Goal: Task Accomplishment & Management: Manage account settings

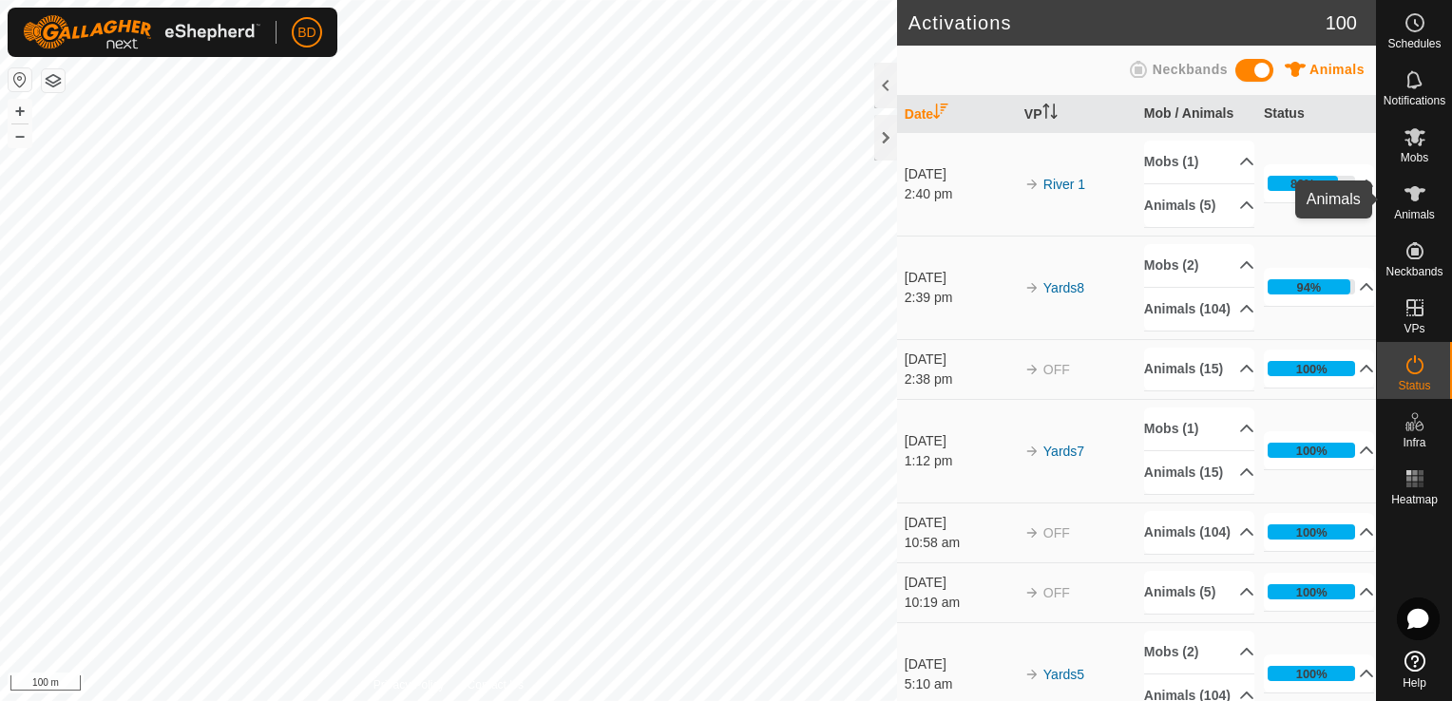
click at [1403, 194] on icon at bounding box center [1414, 193] width 23 height 23
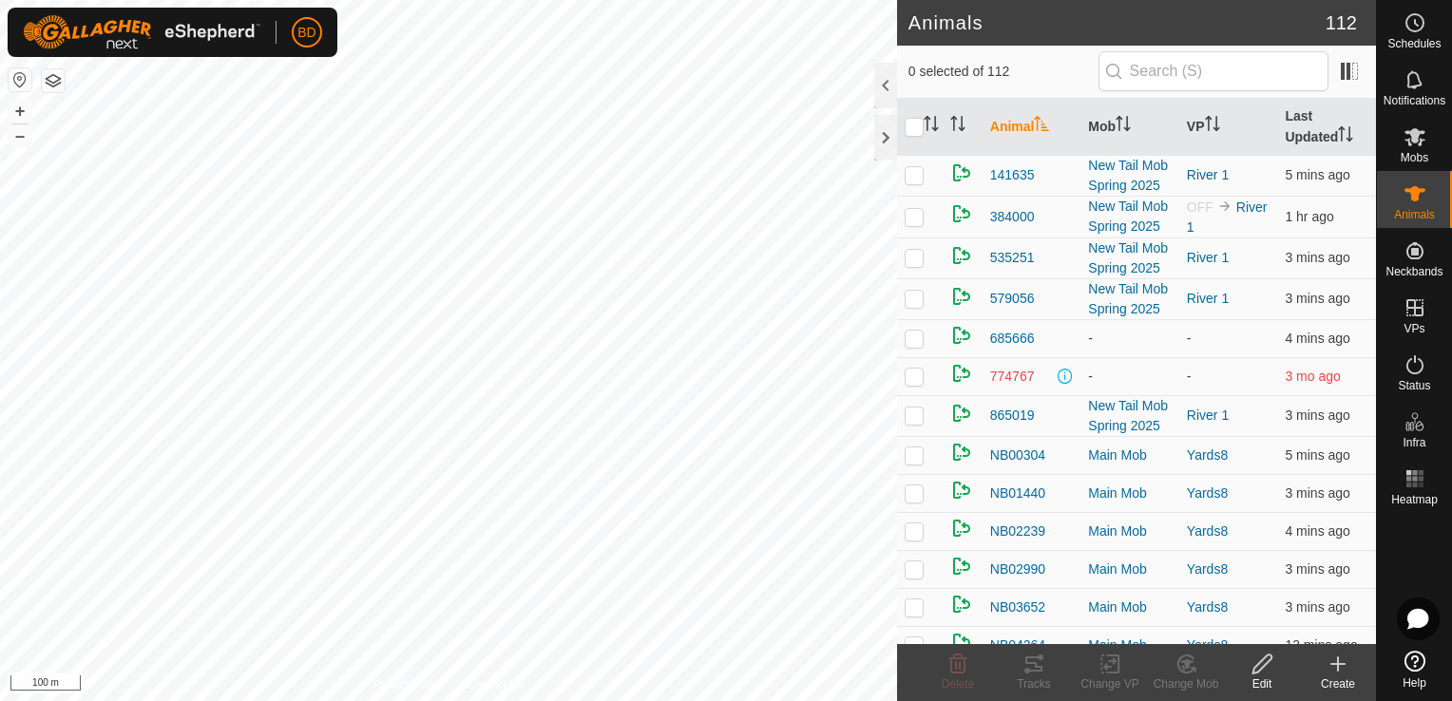
click at [1018, 124] on th "Animal" at bounding box center [1031, 127] width 99 height 57
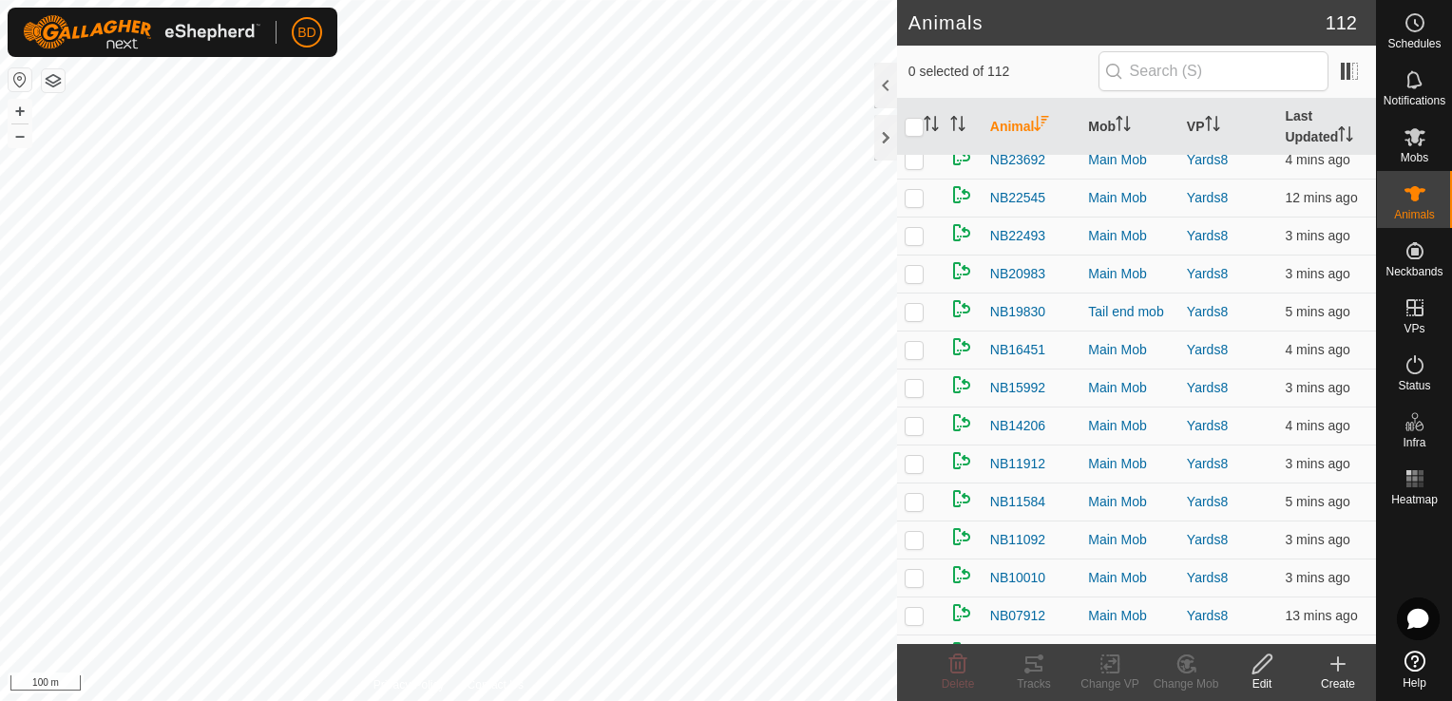
scroll to position [3230, 0]
click at [1019, 421] on span "NB14206" at bounding box center [1017, 425] width 55 height 20
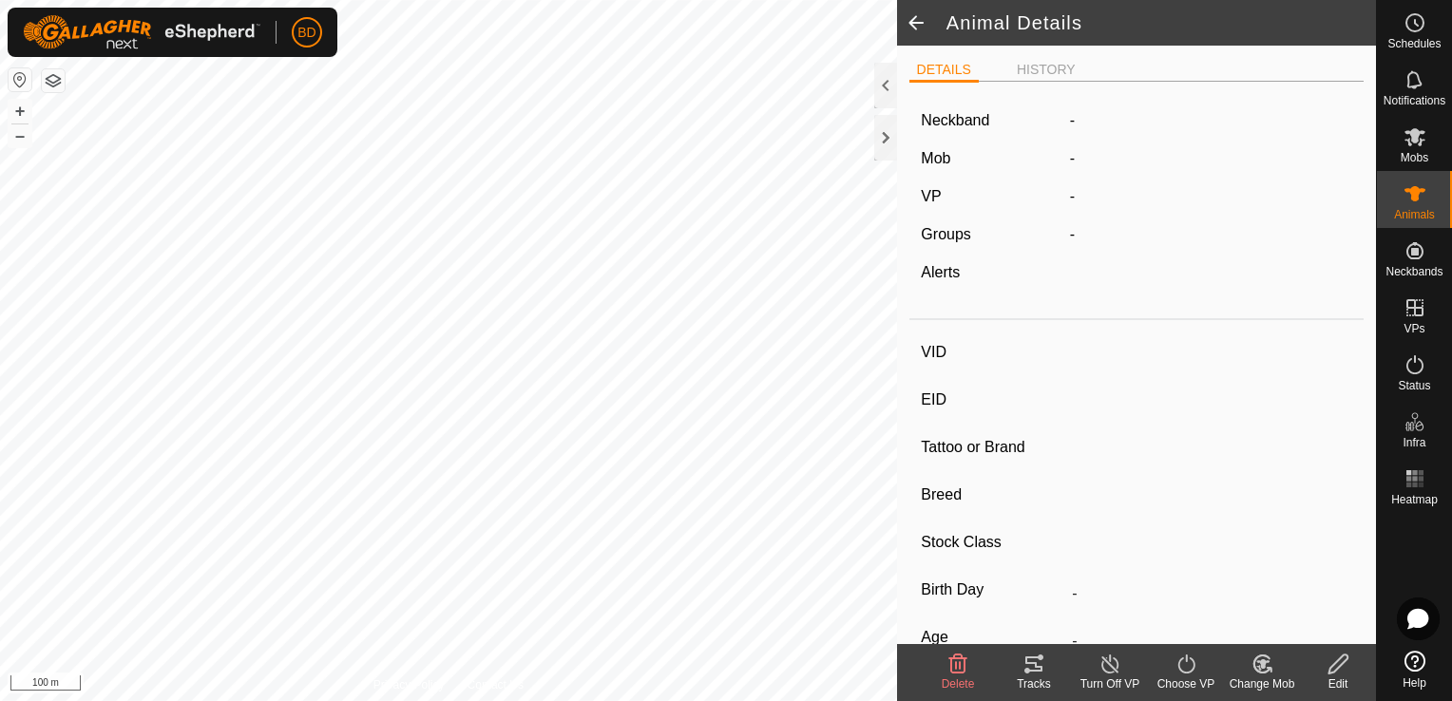
type input "NB14206"
type input "000000770514206"
type input "-"
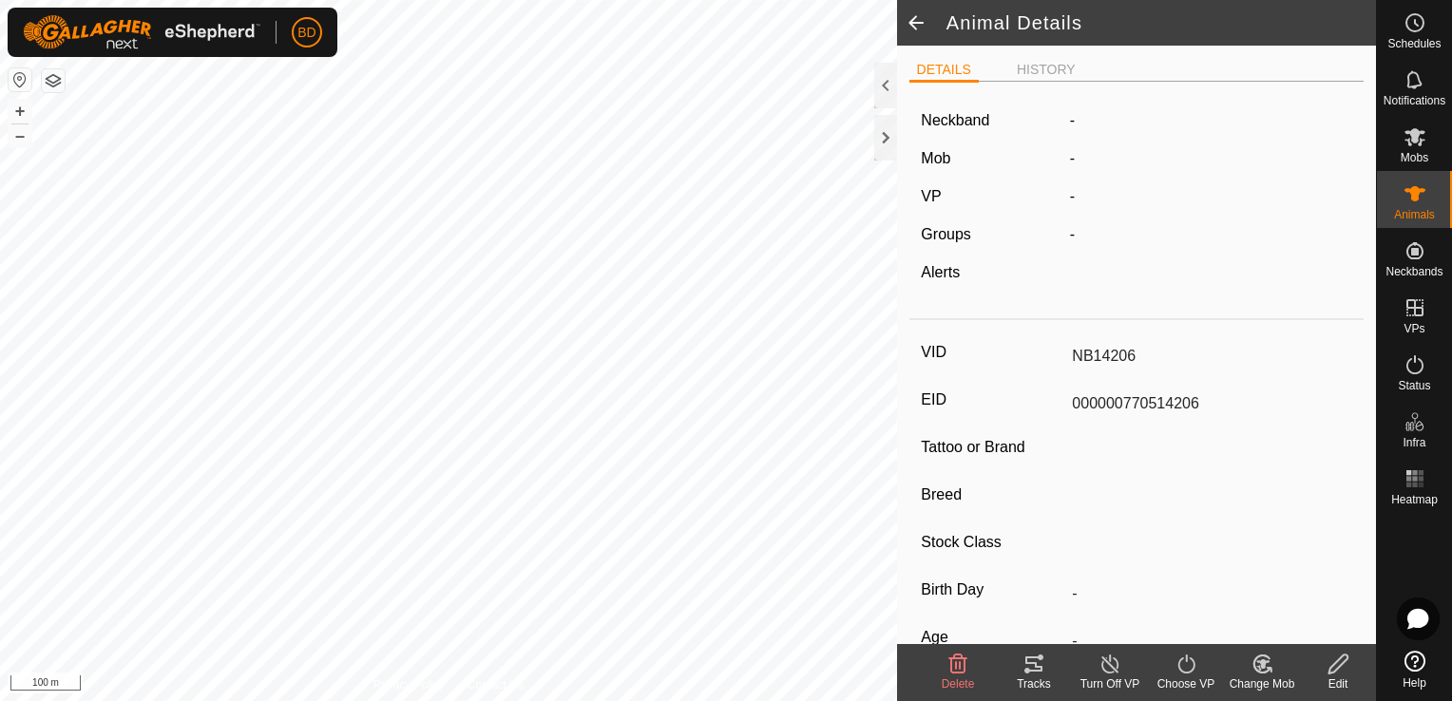
type input "-"
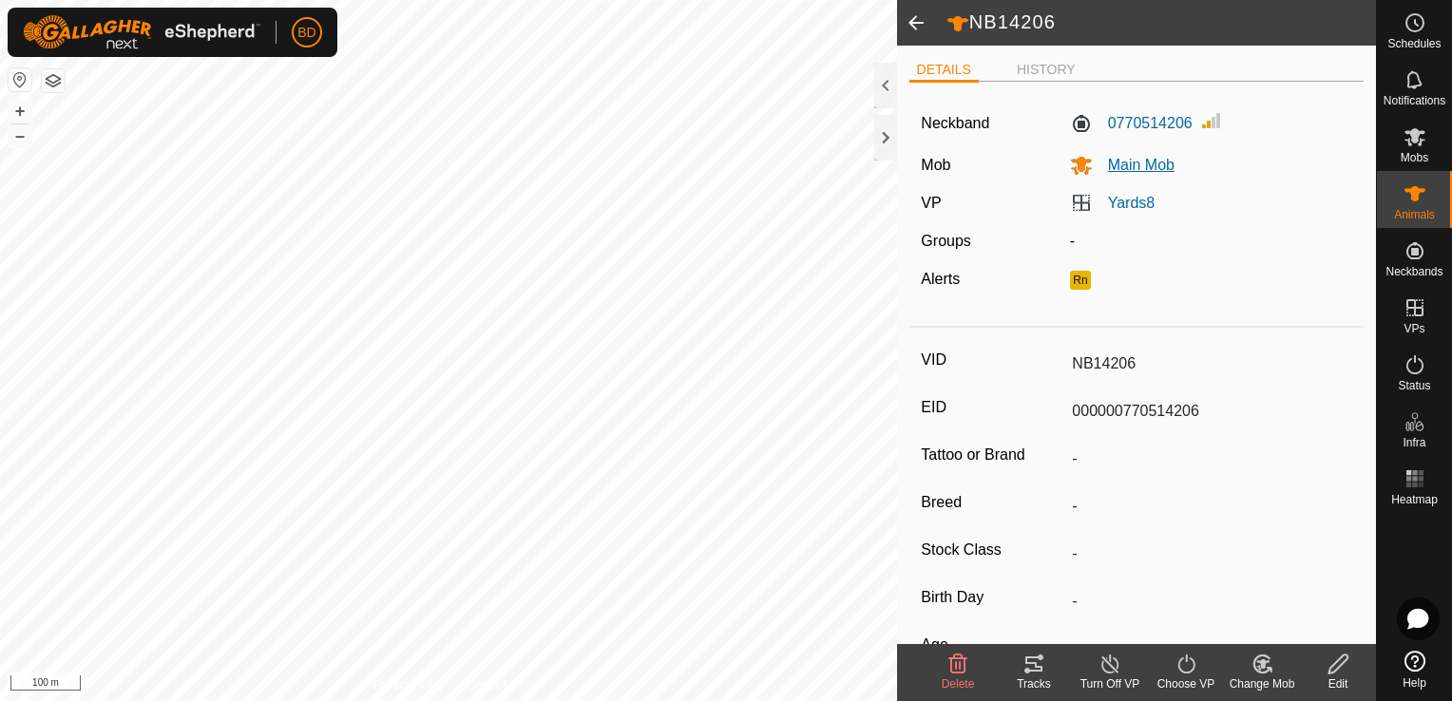
click at [1136, 162] on span "Main Mob" at bounding box center [1134, 165] width 82 height 16
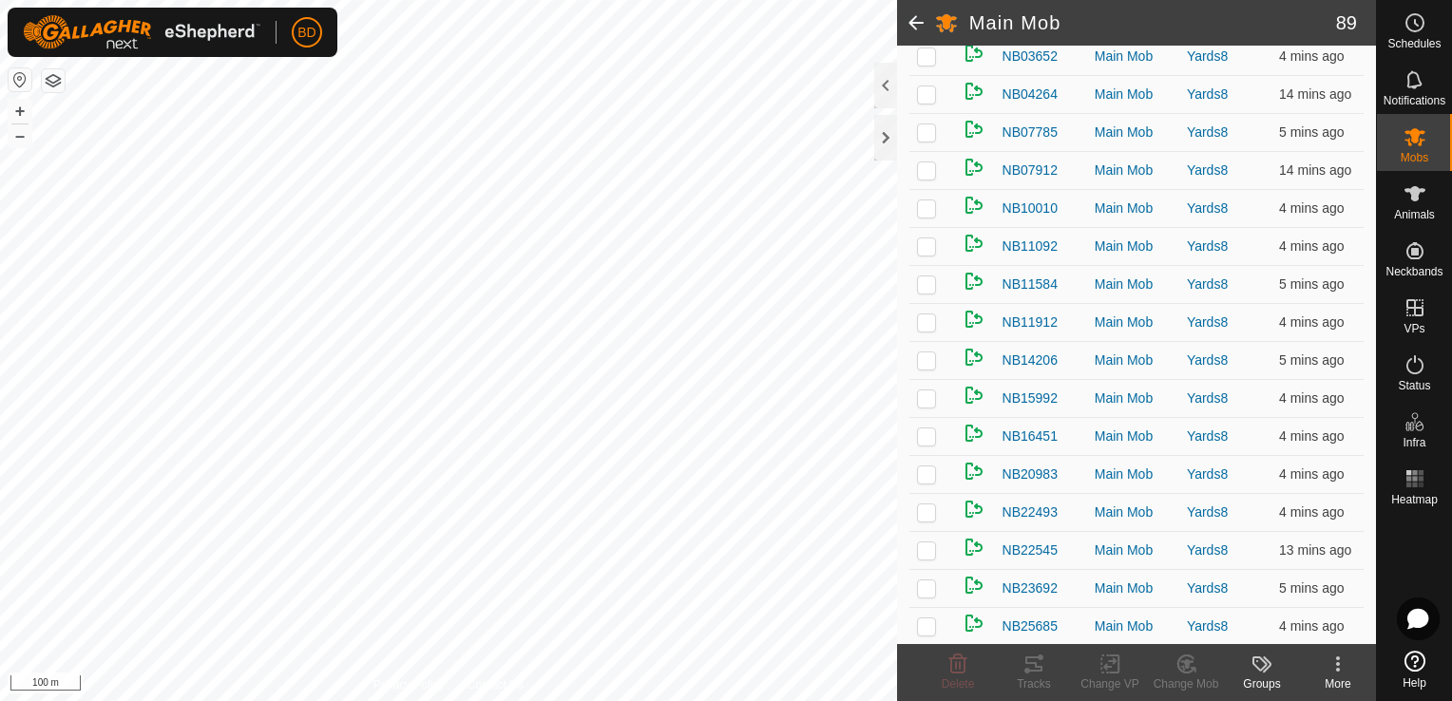
scroll to position [399, 0]
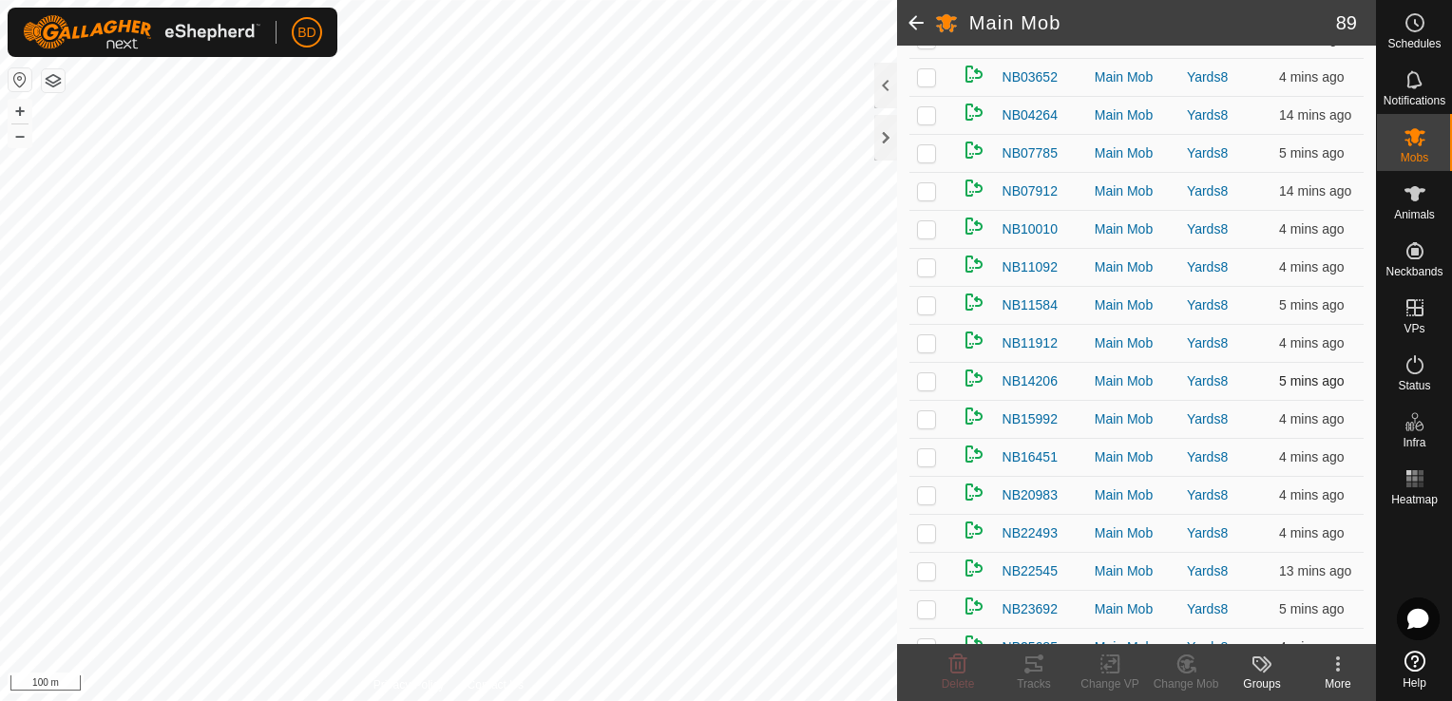
click at [930, 382] on p-checkbox at bounding box center [926, 380] width 19 height 15
click at [1188, 672] on icon at bounding box center [1185, 664] width 16 height 17
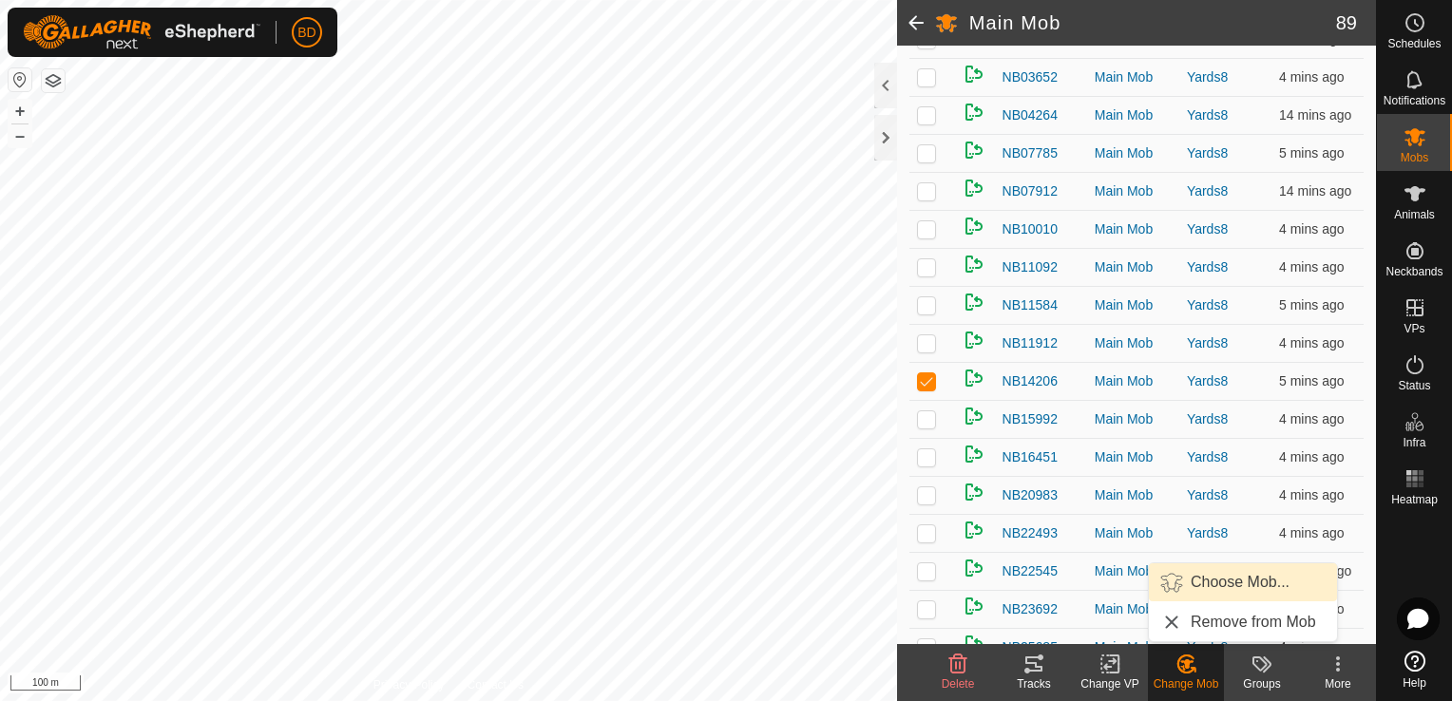
click at [1244, 588] on link "Choose Mob..." at bounding box center [1243, 582] width 188 height 38
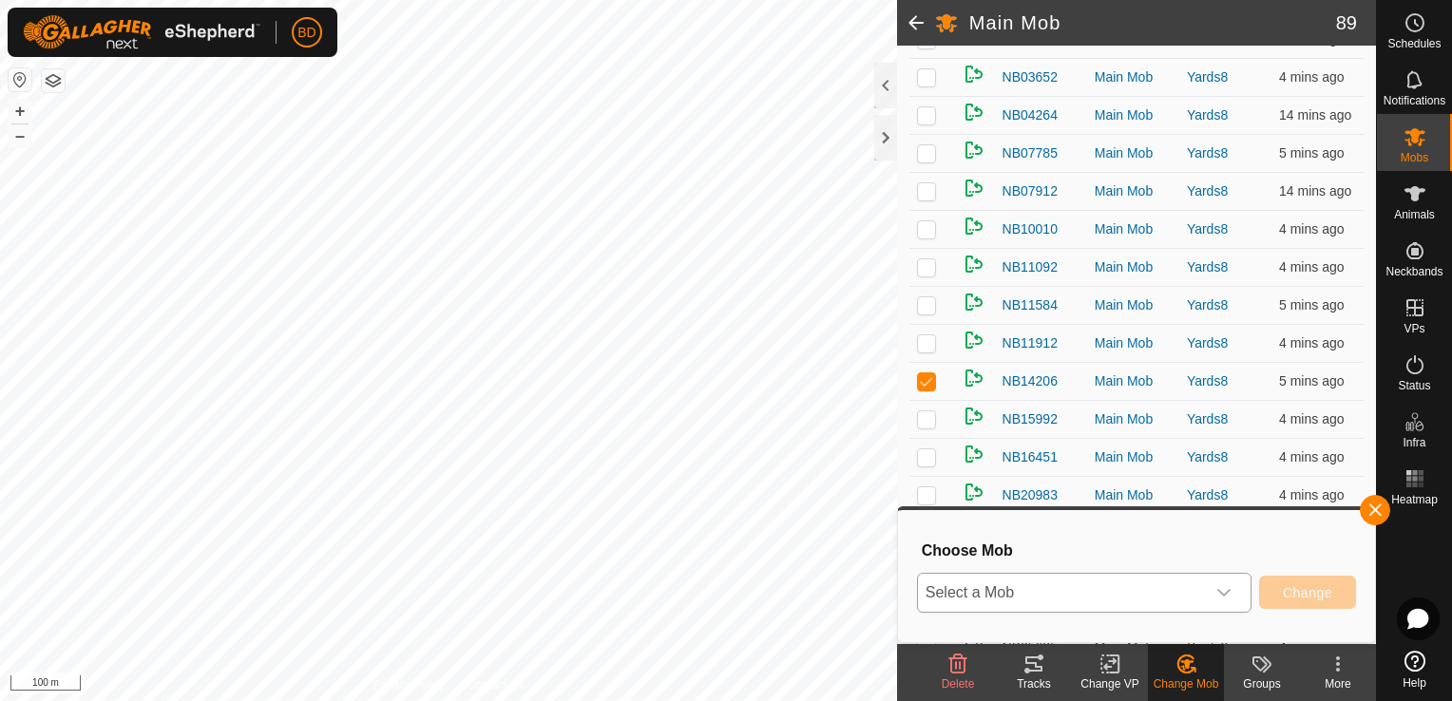
click at [1225, 598] on icon "dropdown trigger" at bounding box center [1223, 592] width 15 height 15
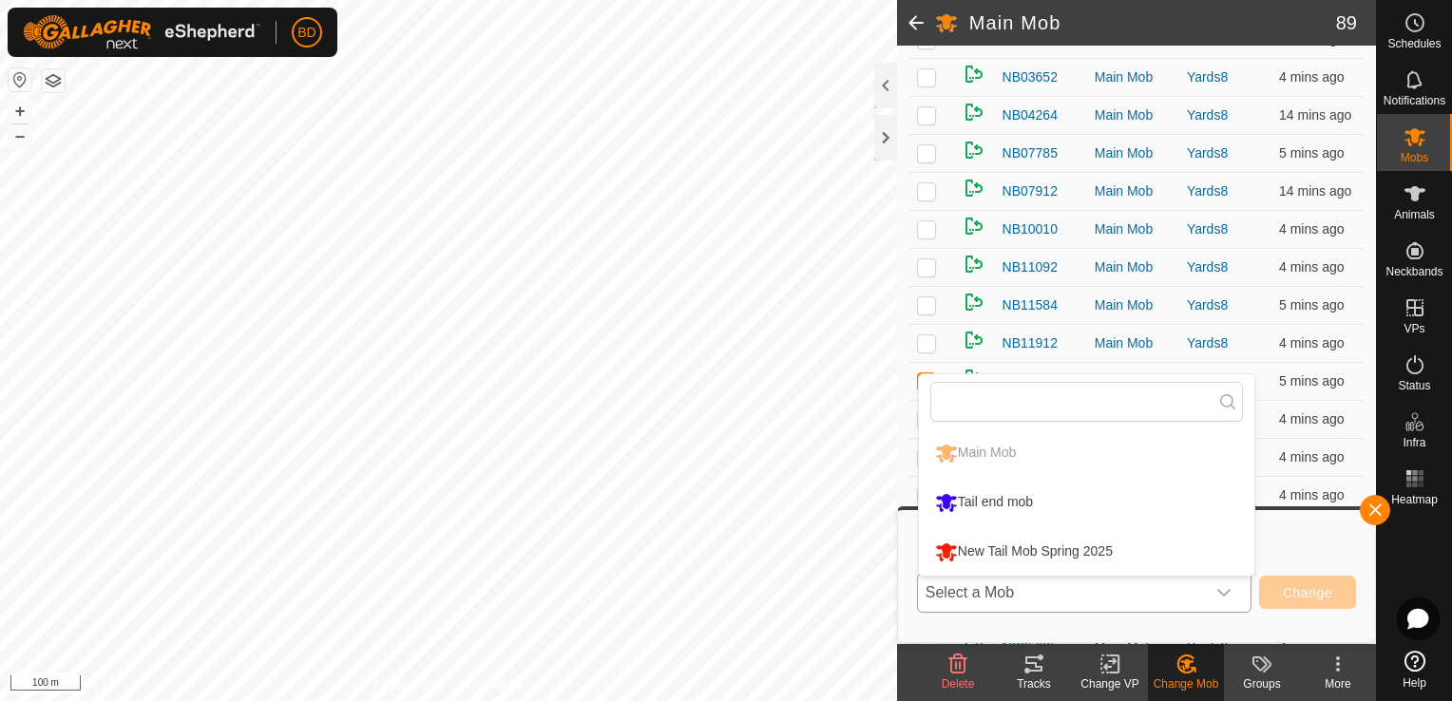
click at [1051, 550] on li "New Tail Mob Spring 2025" at bounding box center [1086, 552] width 335 height 48
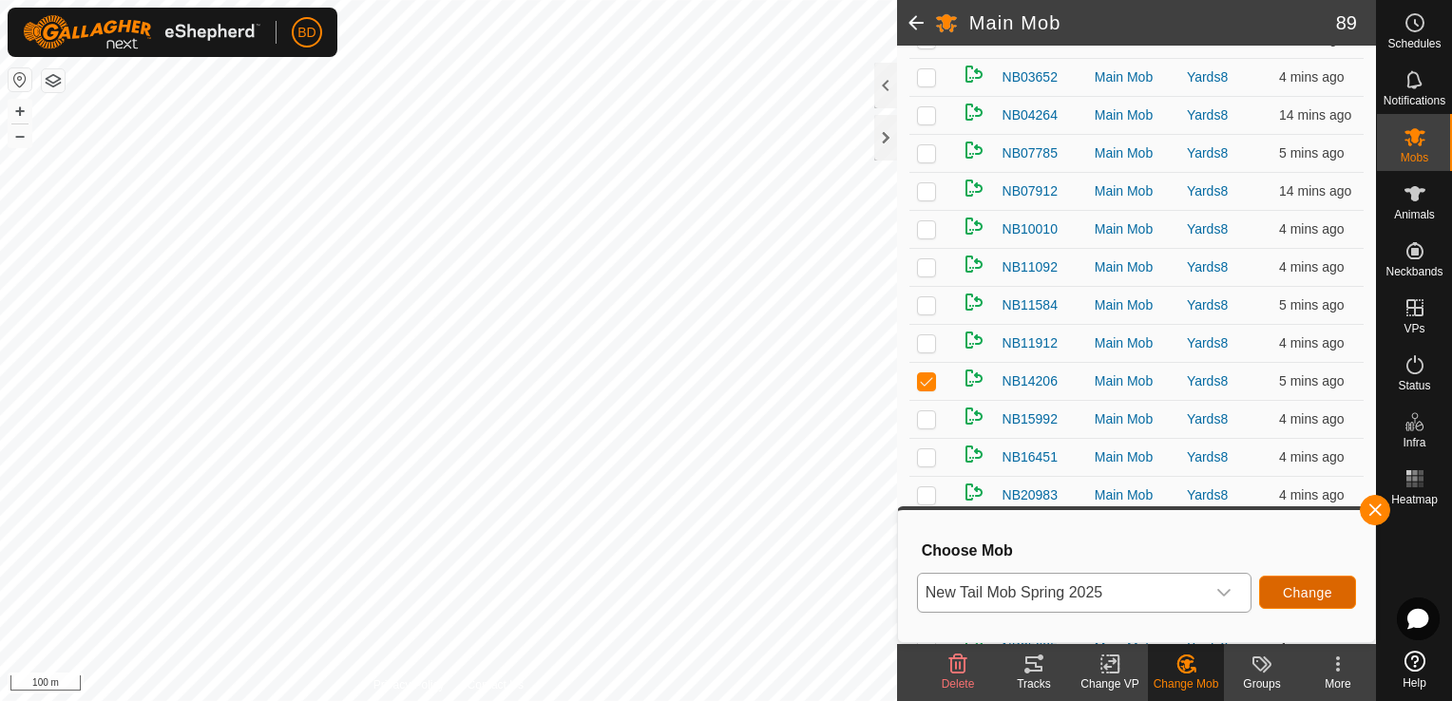
click at [1309, 592] on span "Change" at bounding box center [1307, 592] width 49 height 15
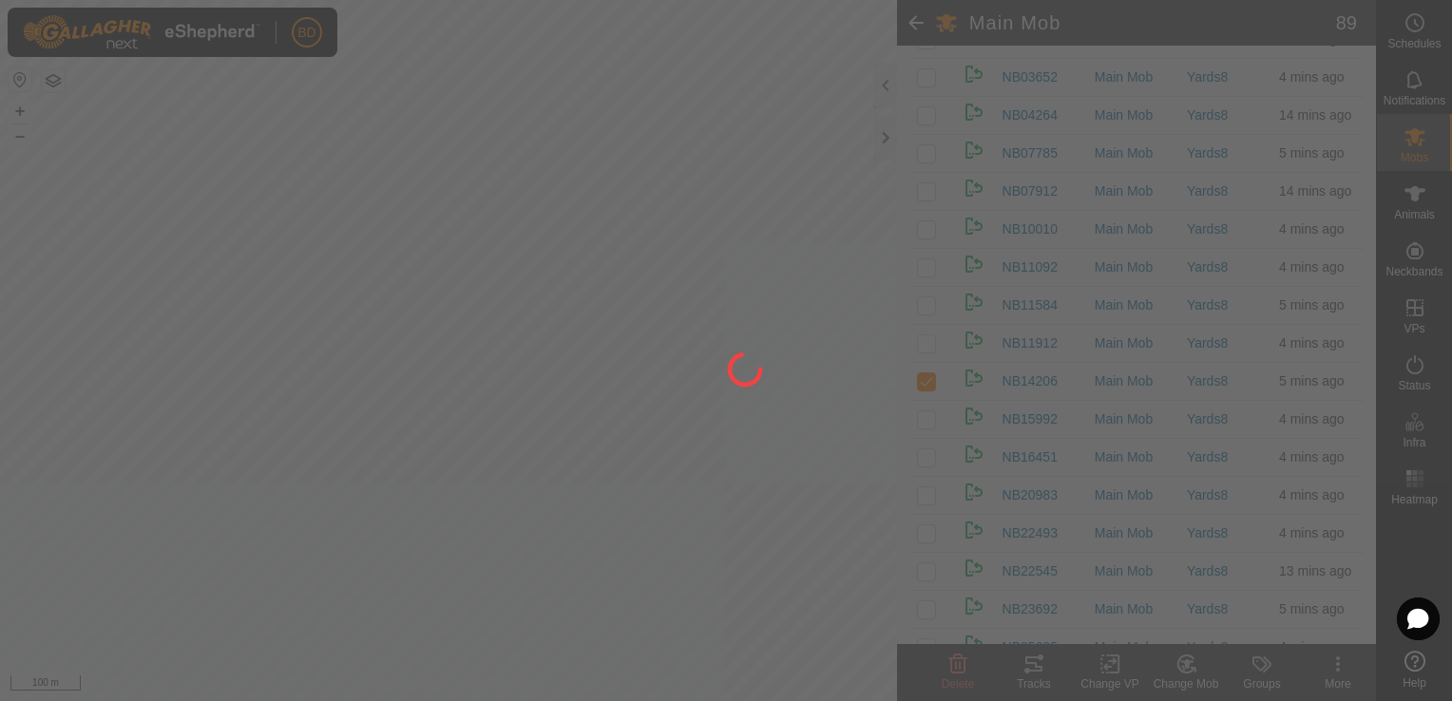
checkbox input "false"
